Goal: Transaction & Acquisition: Purchase product/service

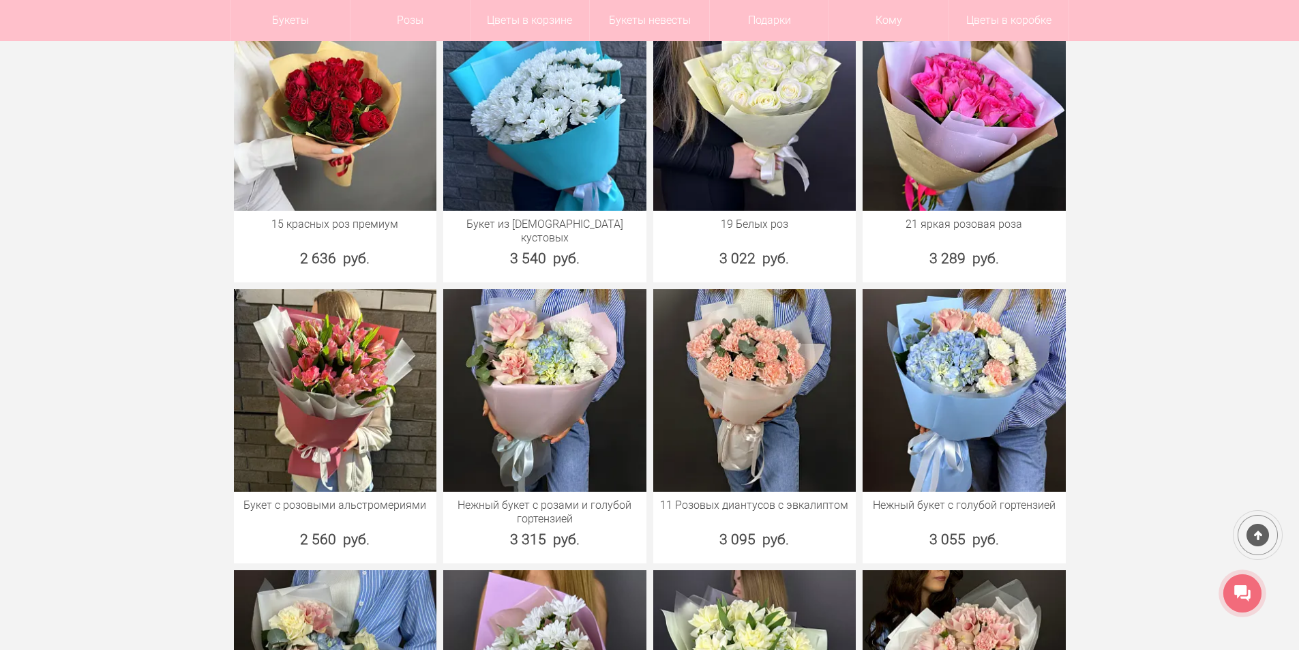
scroll to position [2523, 0]
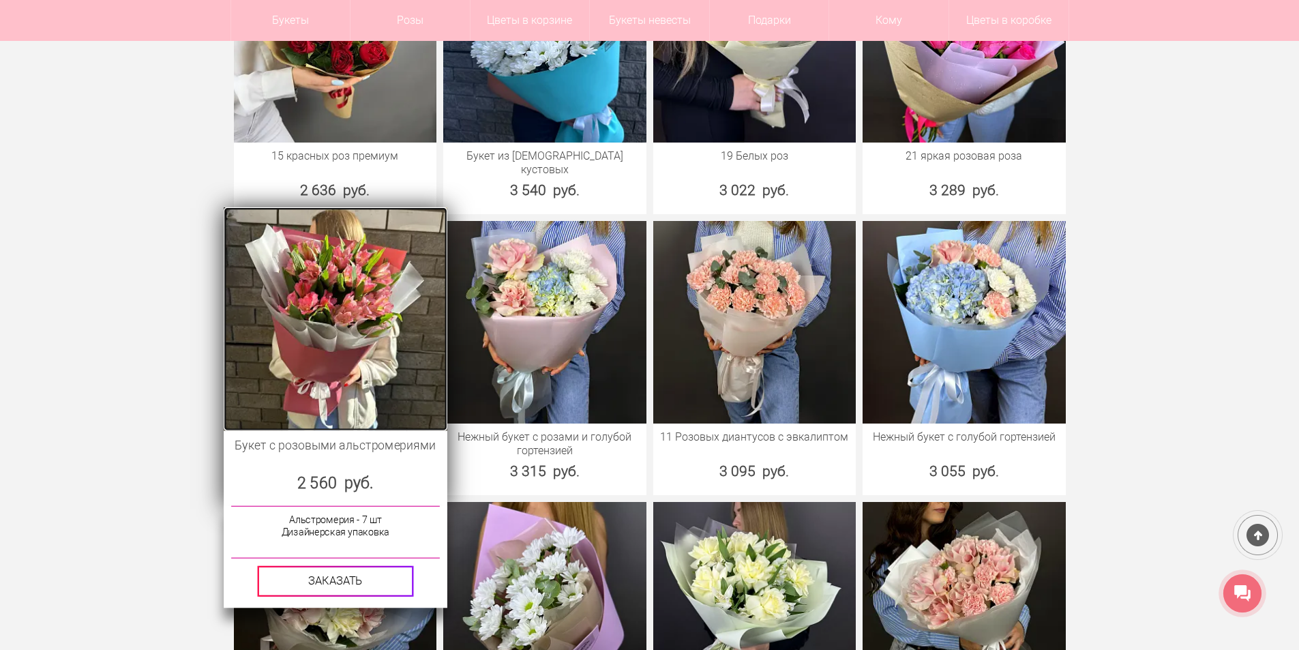
click at [334, 297] on img at bounding box center [335, 318] width 223 height 223
click at [310, 327] on img at bounding box center [335, 318] width 223 height 223
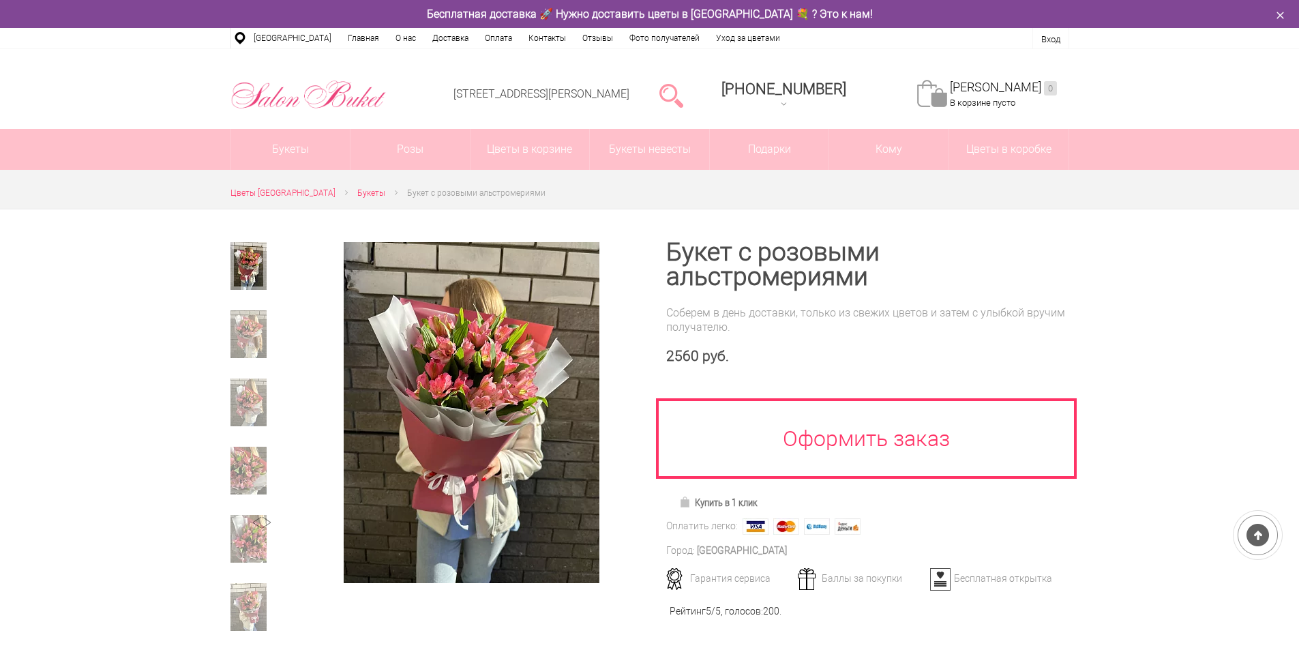
scroll to position [136, 0]
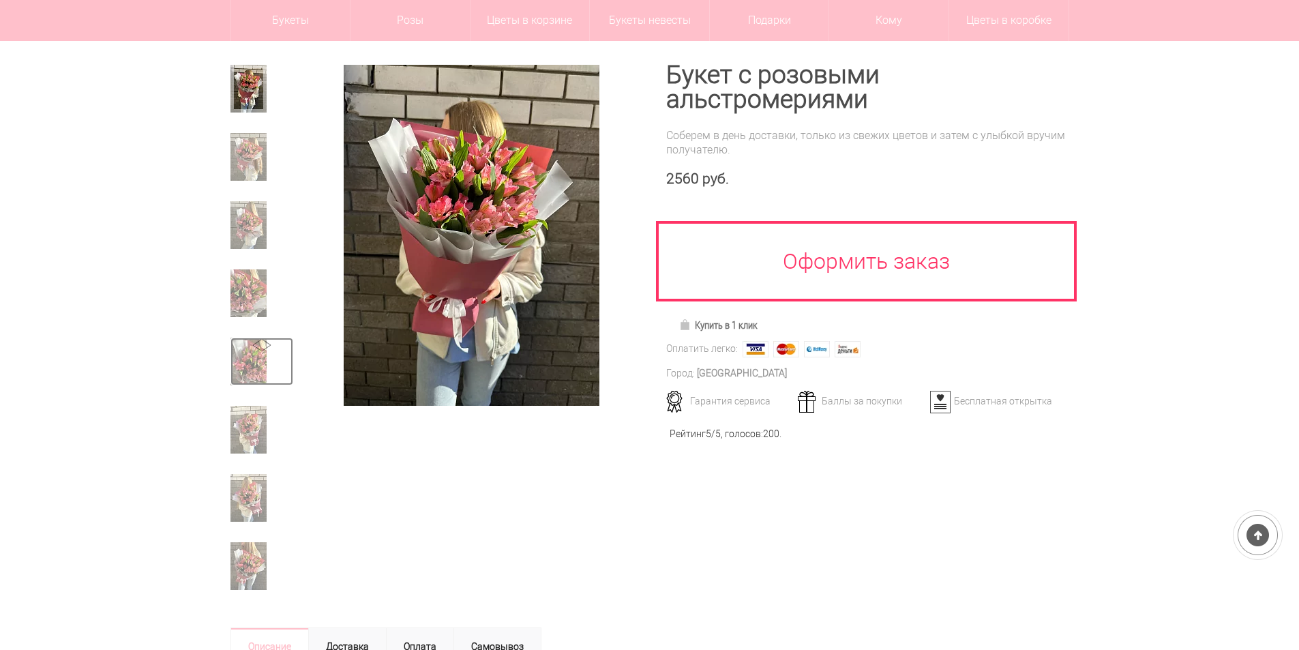
click at [243, 365] on img at bounding box center [249, 362] width 36 height 48
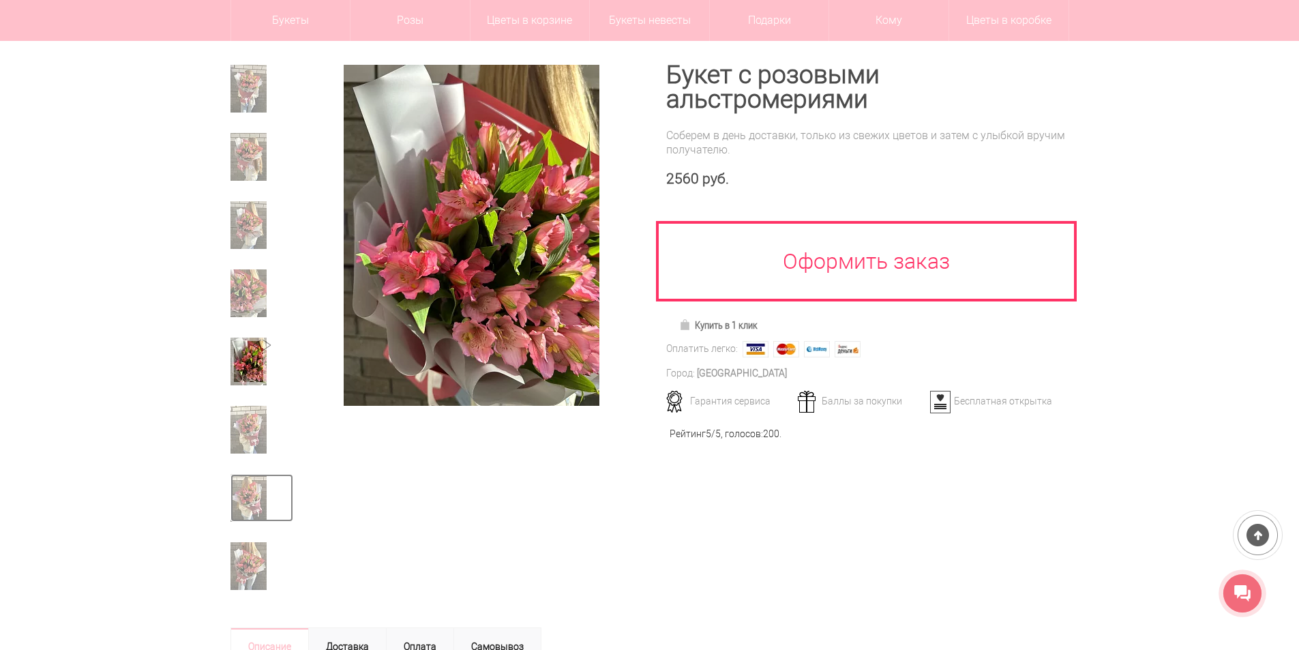
click at [253, 505] on img at bounding box center [249, 498] width 36 height 48
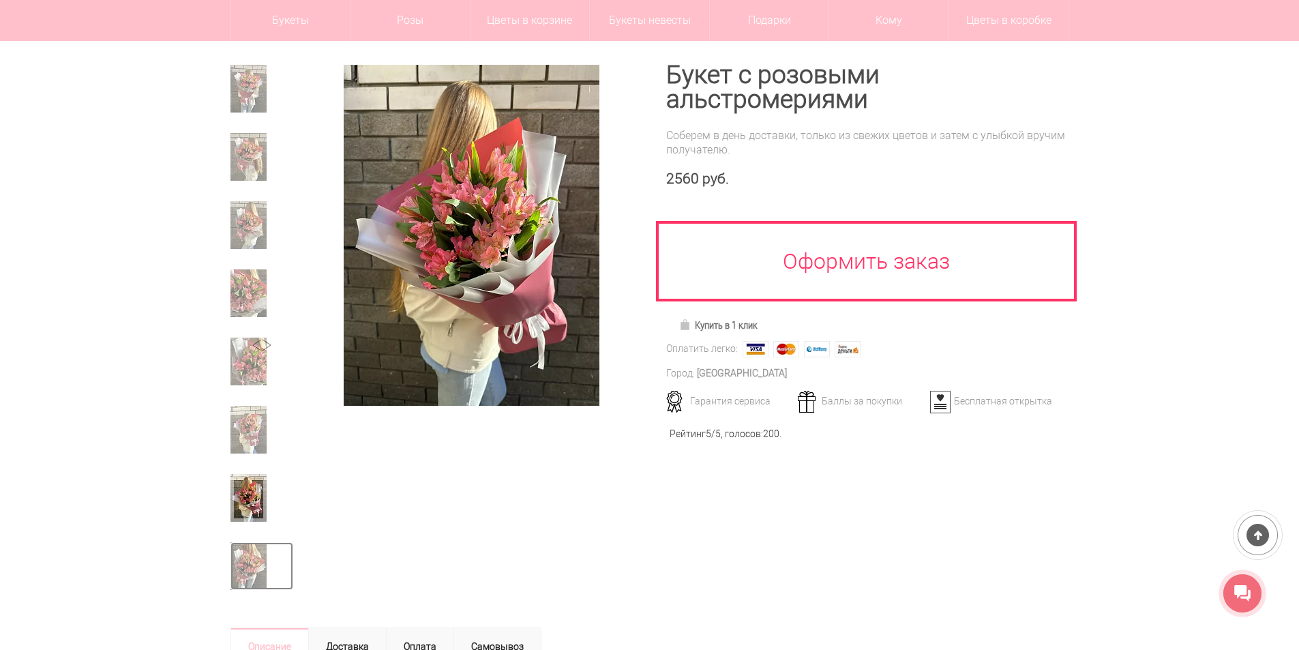
click at [242, 569] on img at bounding box center [249, 566] width 36 height 48
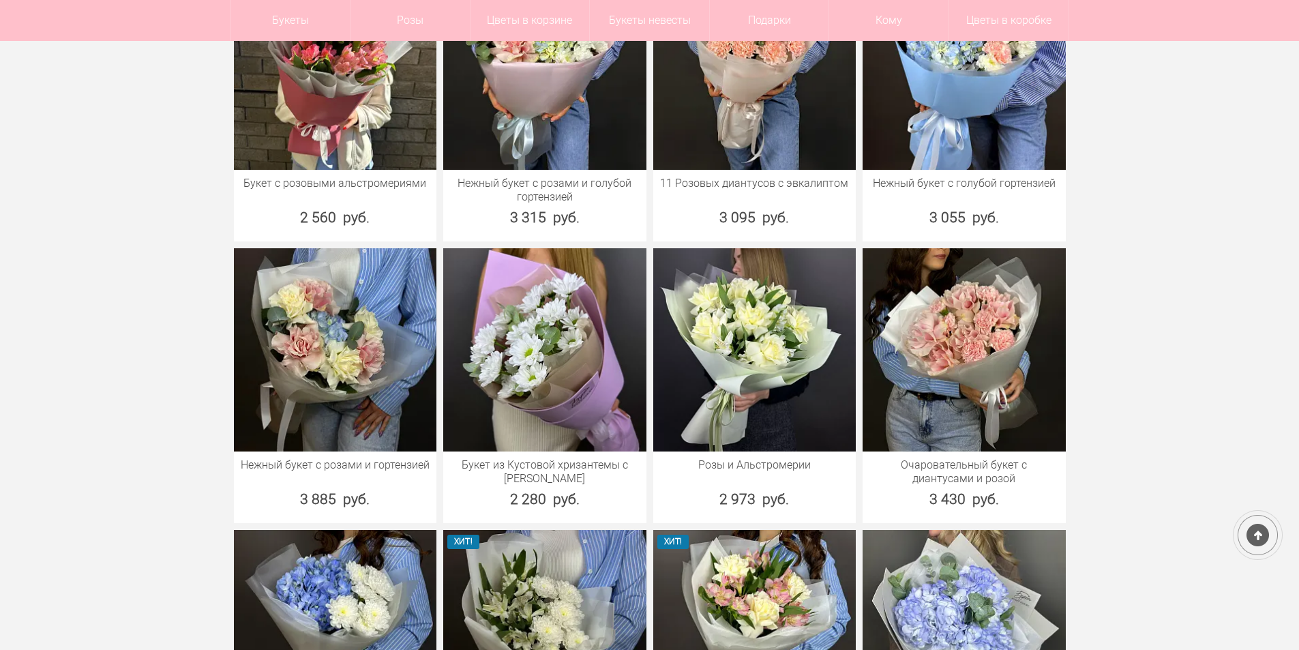
scroll to position [2803, 0]
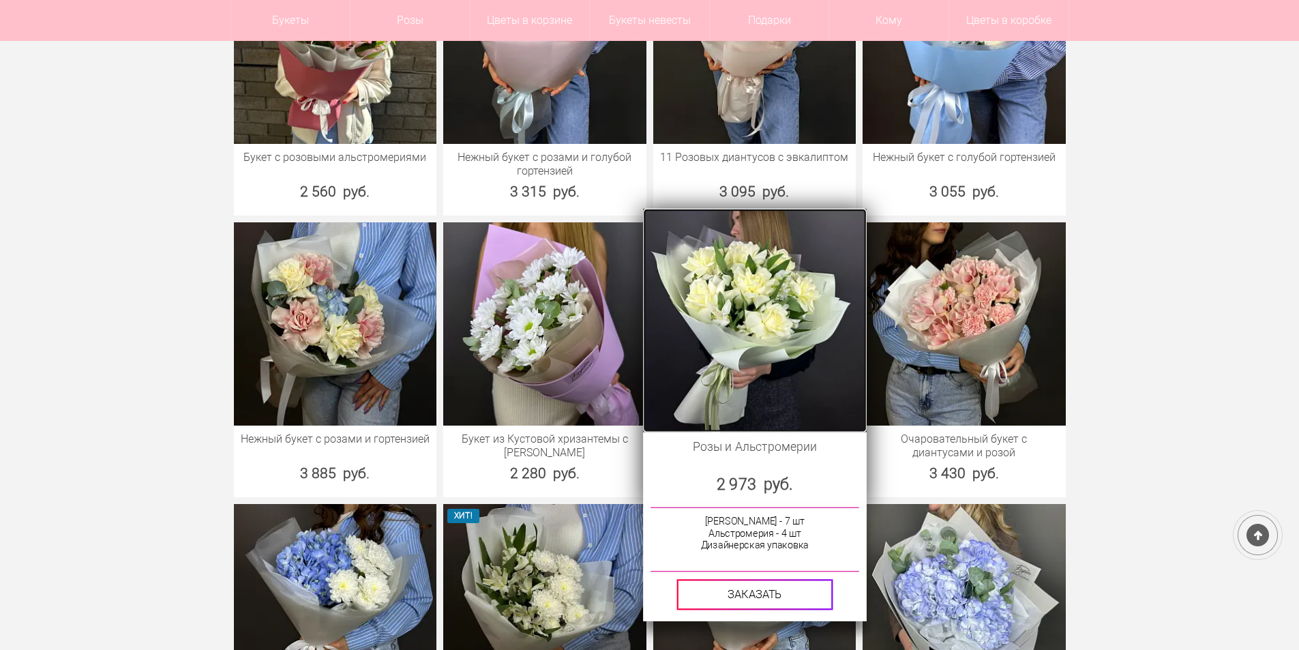
click at [732, 329] on img at bounding box center [754, 320] width 223 height 223
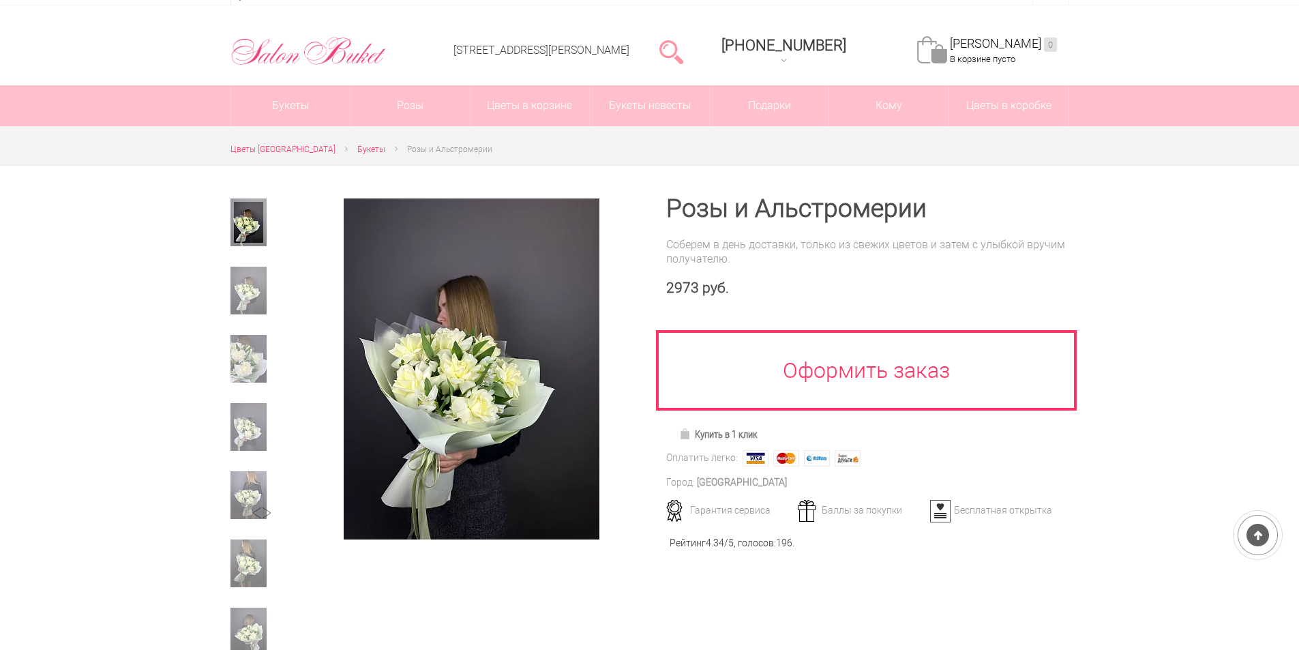
scroll to position [68, 0]
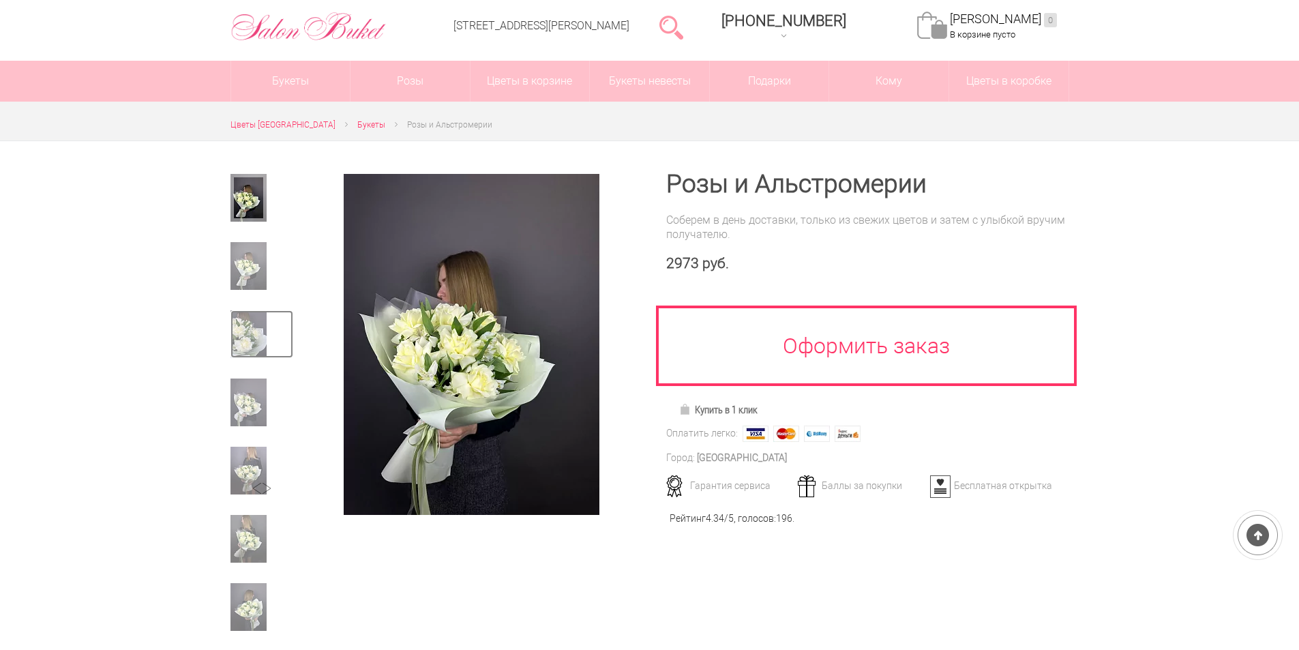
click at [246, 340] on img at bounding box center [249, 334] width 36 height 48
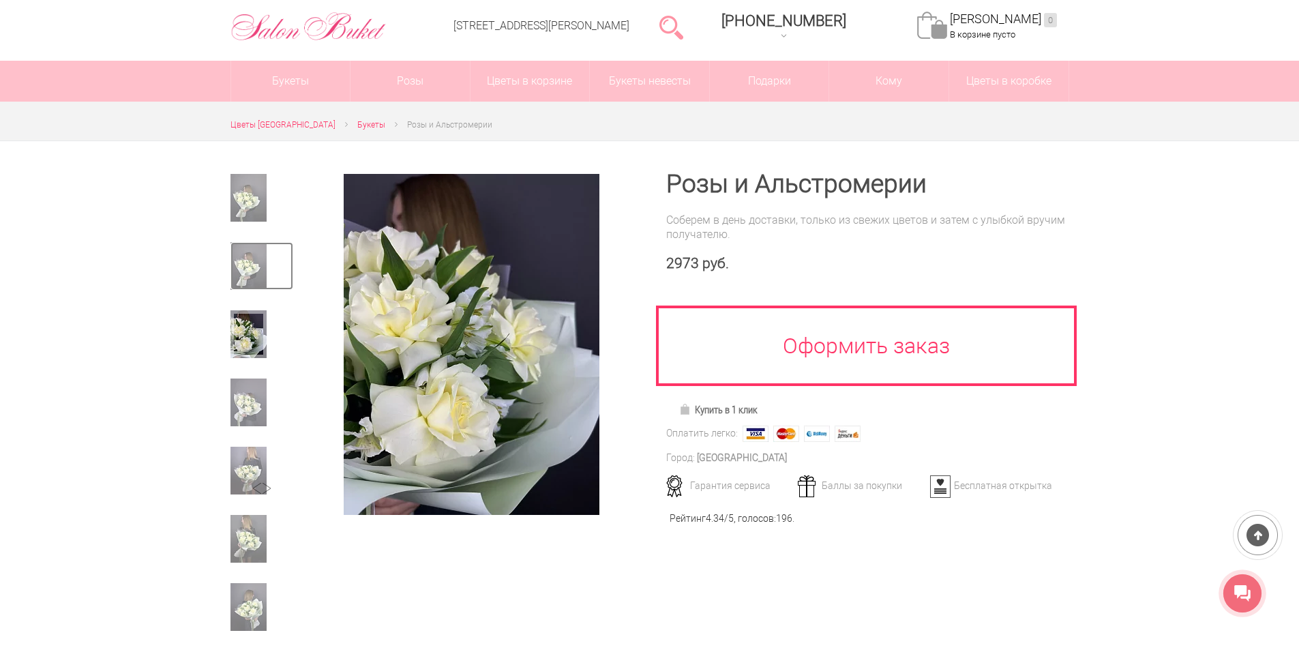
click at [241, 267] on img at bounding box center [249, 266] width 36 height 48
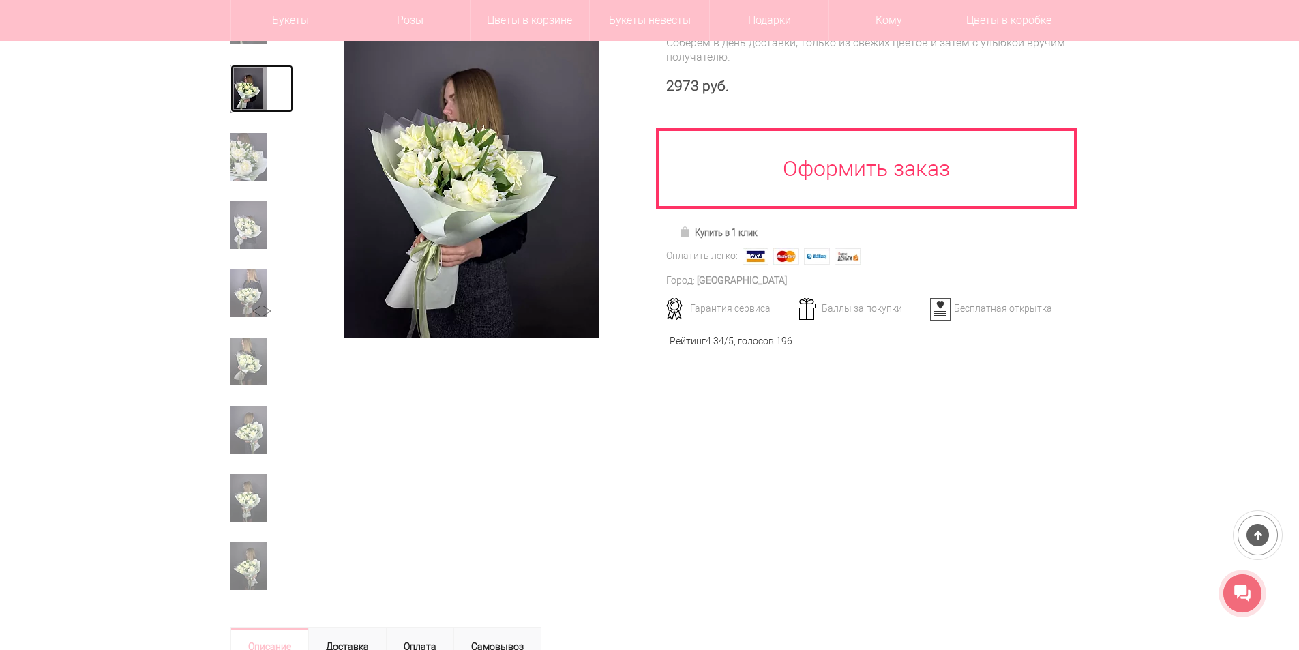
scroll to position [0, 0]
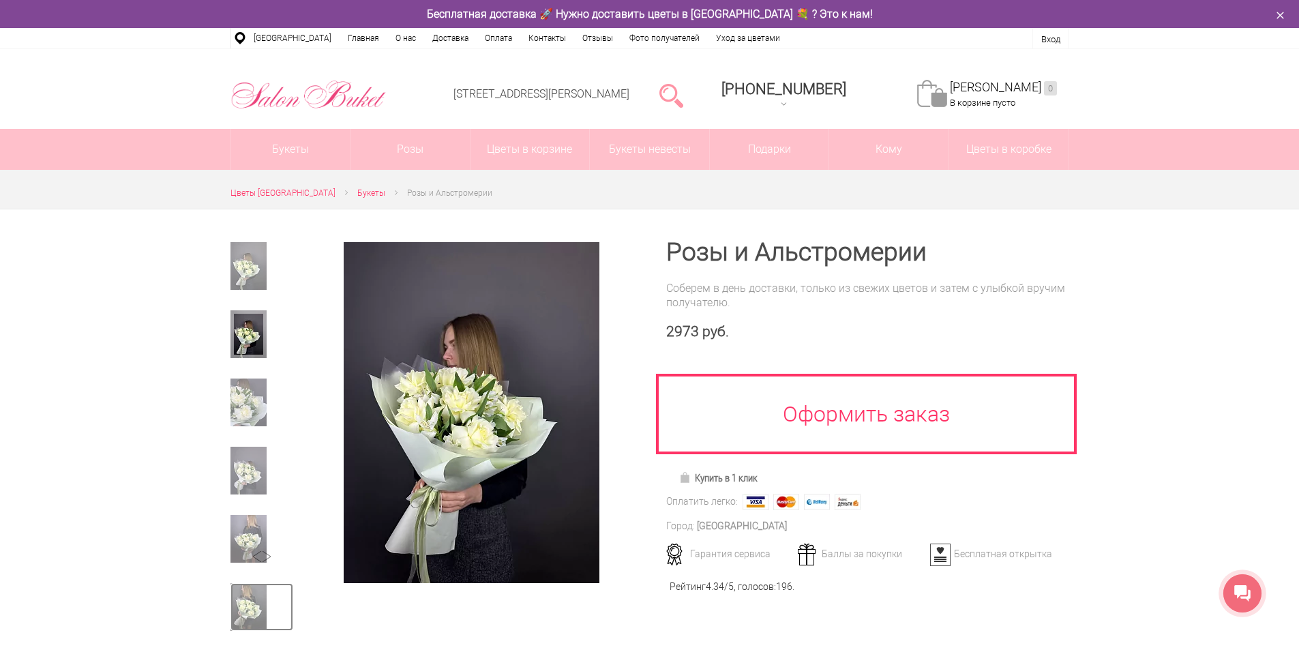
click at [252, 606] on img at bounding box center [249, 607] width 36 height 48
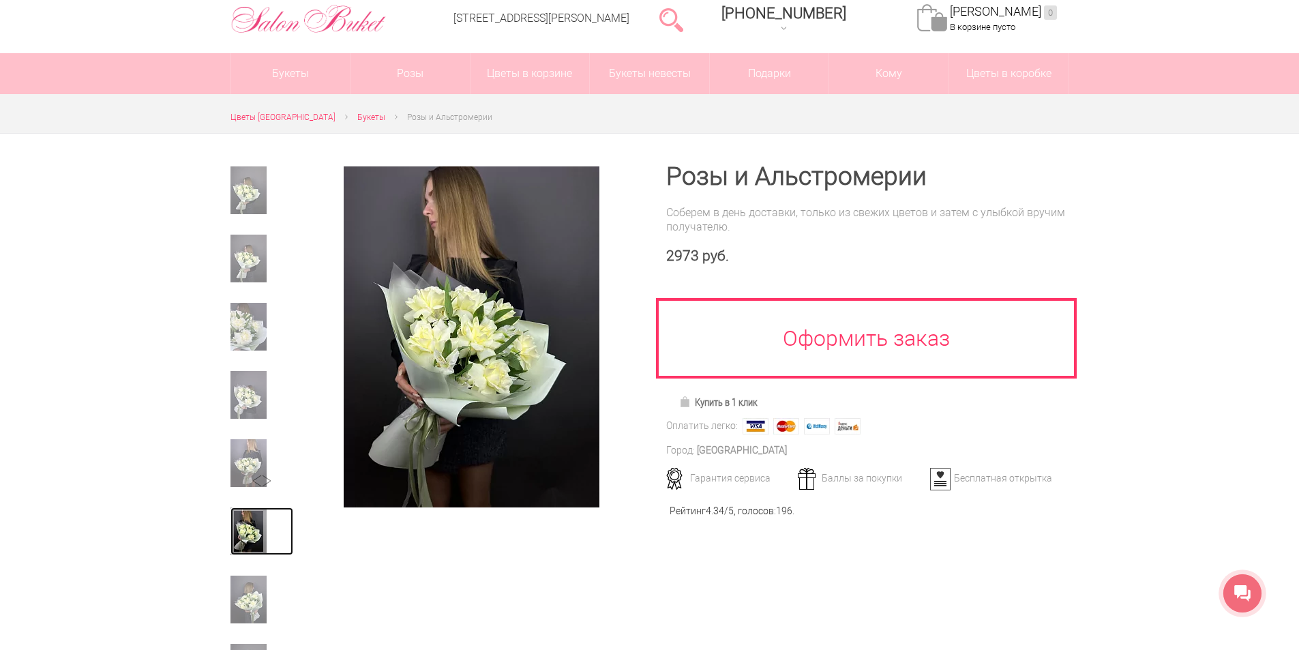
scroll to position [205, 0]
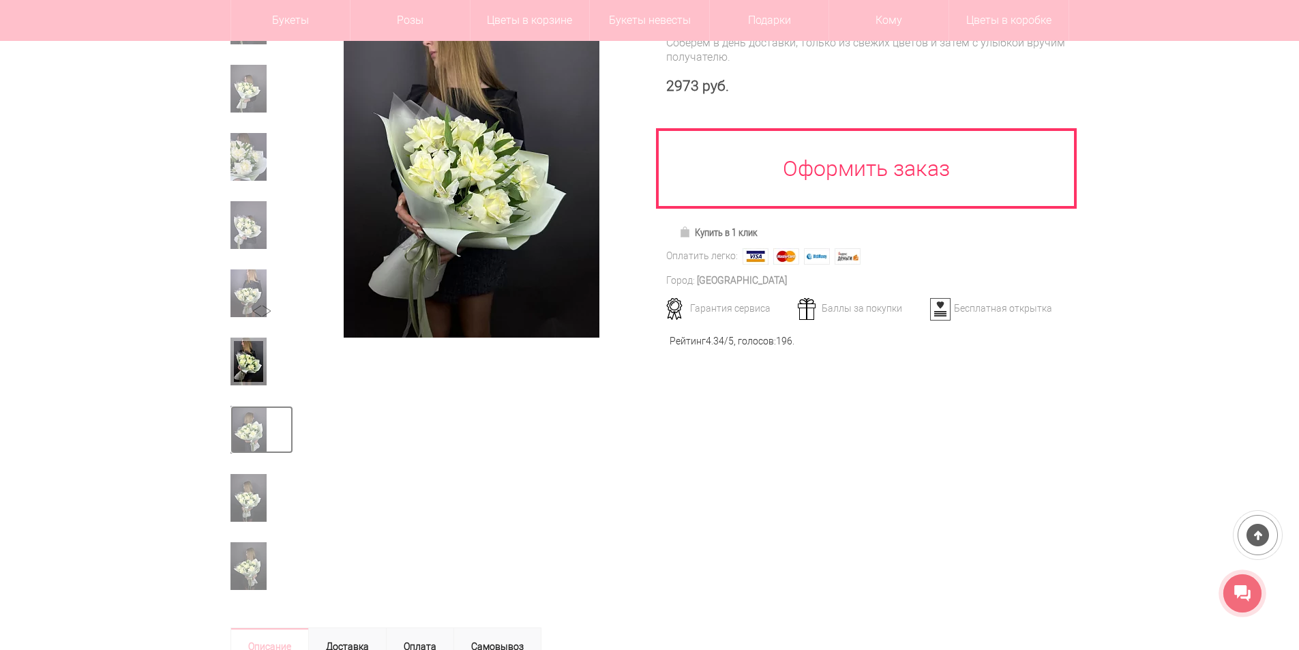
click at [256, 424] on img at bounding box center [249, 430] width 36 height 48
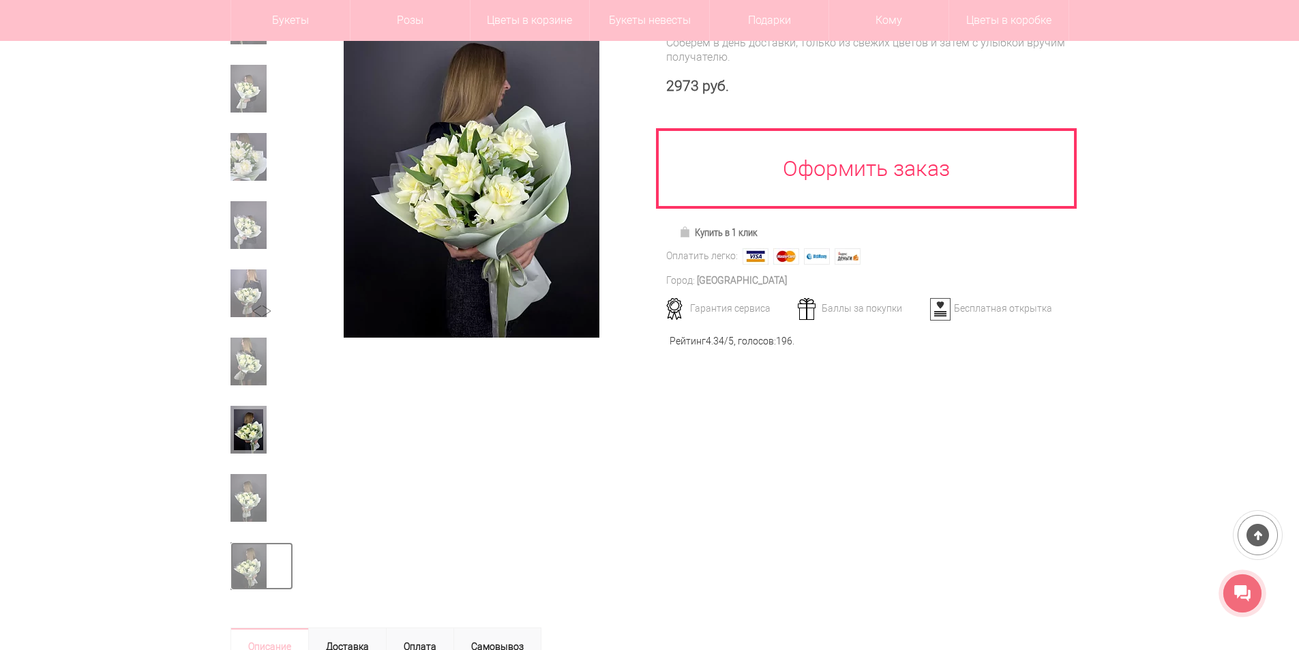
click at [258, 572] on img at bounding box center [249, 566] width 36 height 48
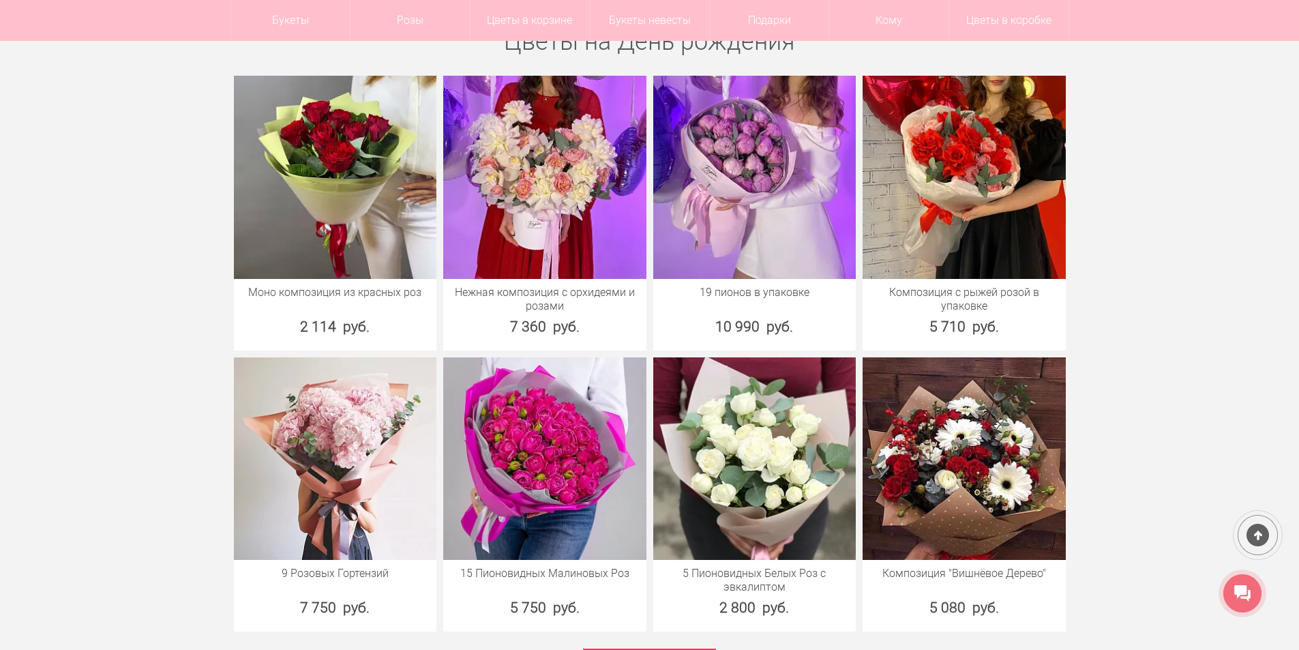
scroll to position [6857, 0]
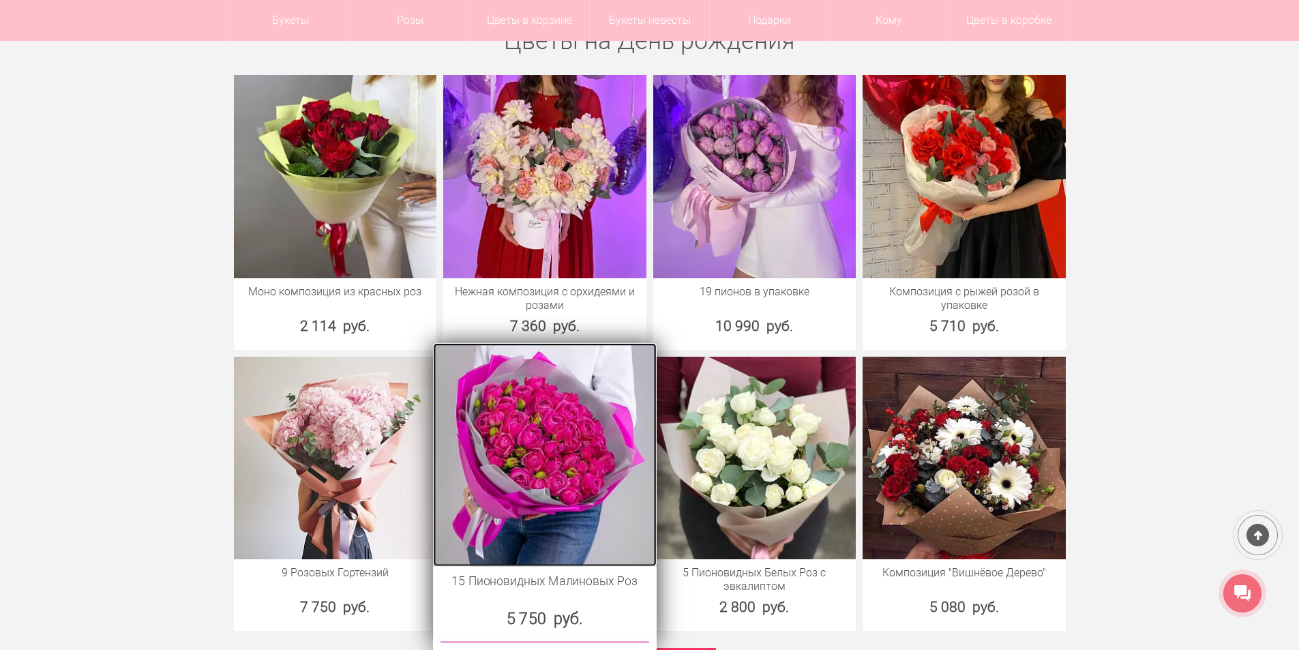
click at [529, 439] on img at bounding box center [544, 454] width 223 height 223
